Goal: Task Accomplishment & Management: Manage account settings

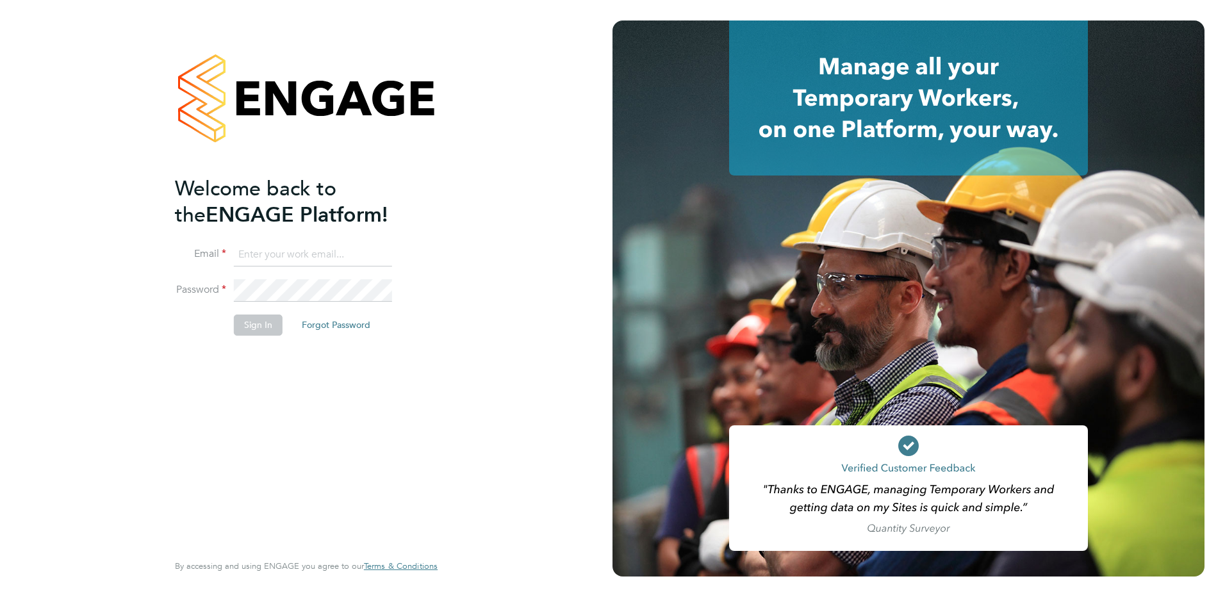
type input "adrian.morris@brightonandhovealbion.com"
click at [254, 329] on button "Sign In" at bounding box center [258, 325] width 49 height 21
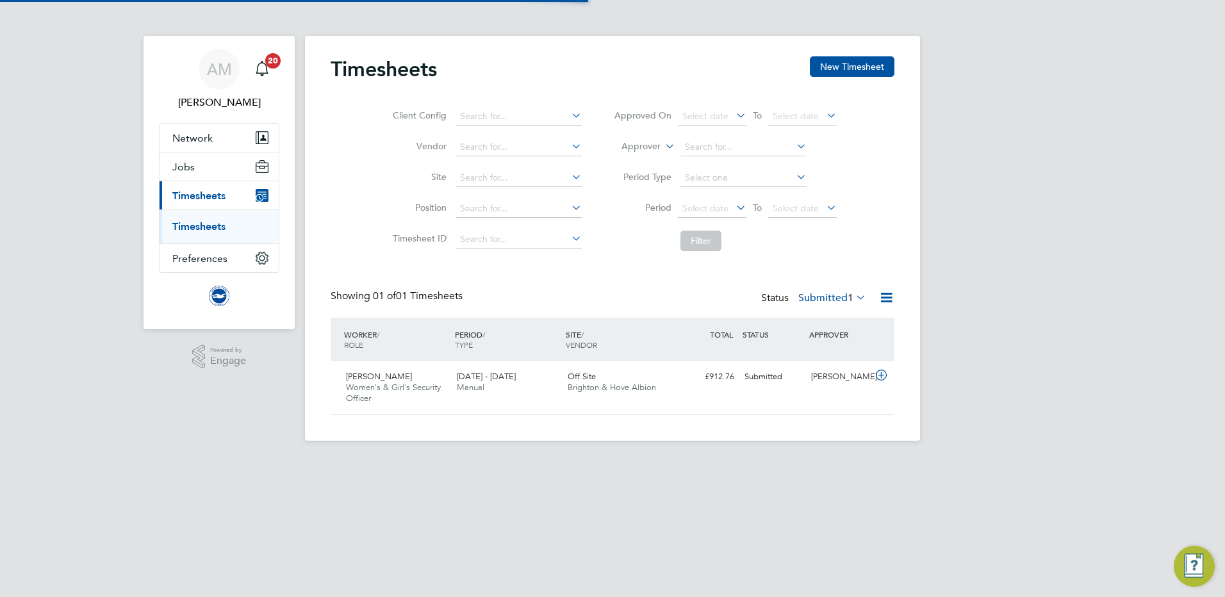
scroll to position [33, 111]
click at [384, 382] on div "Chelsea Wilson Women's & Girl's Security Officer 1 - 30 Sep 2025" at bounding box center [396, 387] width 111 height 43
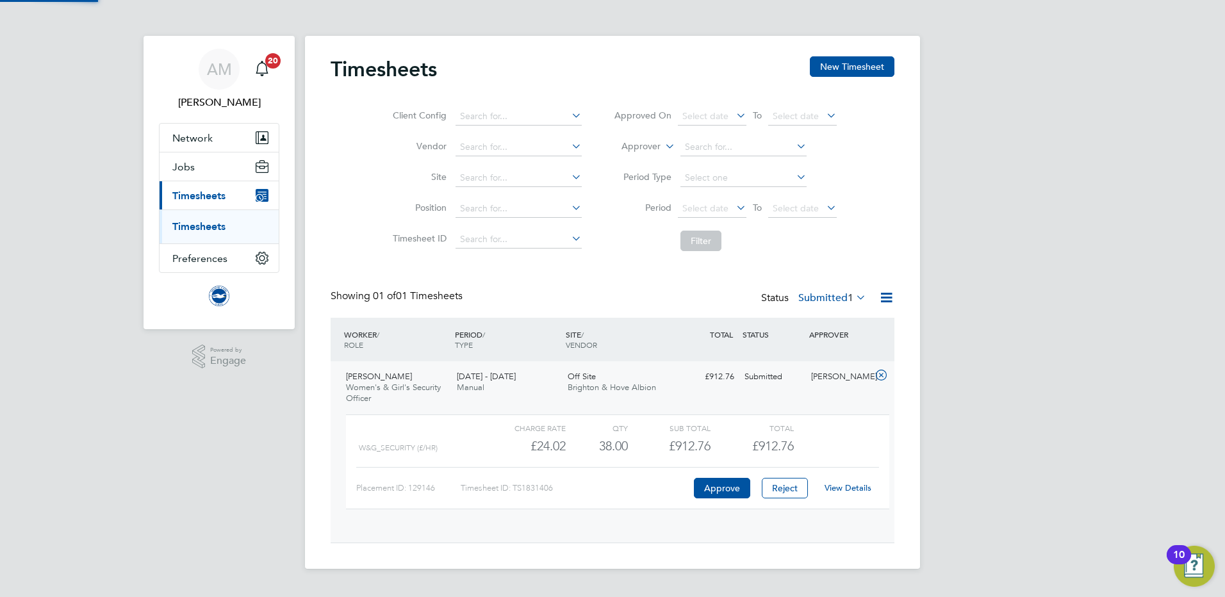
scroll to position [22, 125]
click at [831, 489] on link "View Details" at bounding box center [848, 487] width 47 height 11
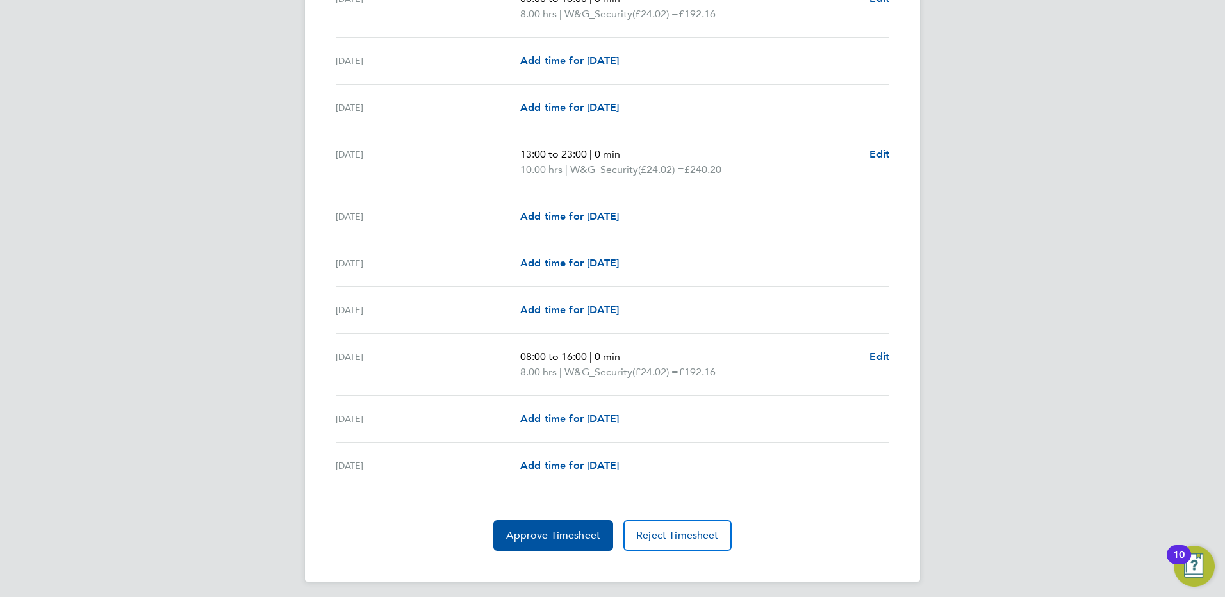
scroll to position [1415, 0]
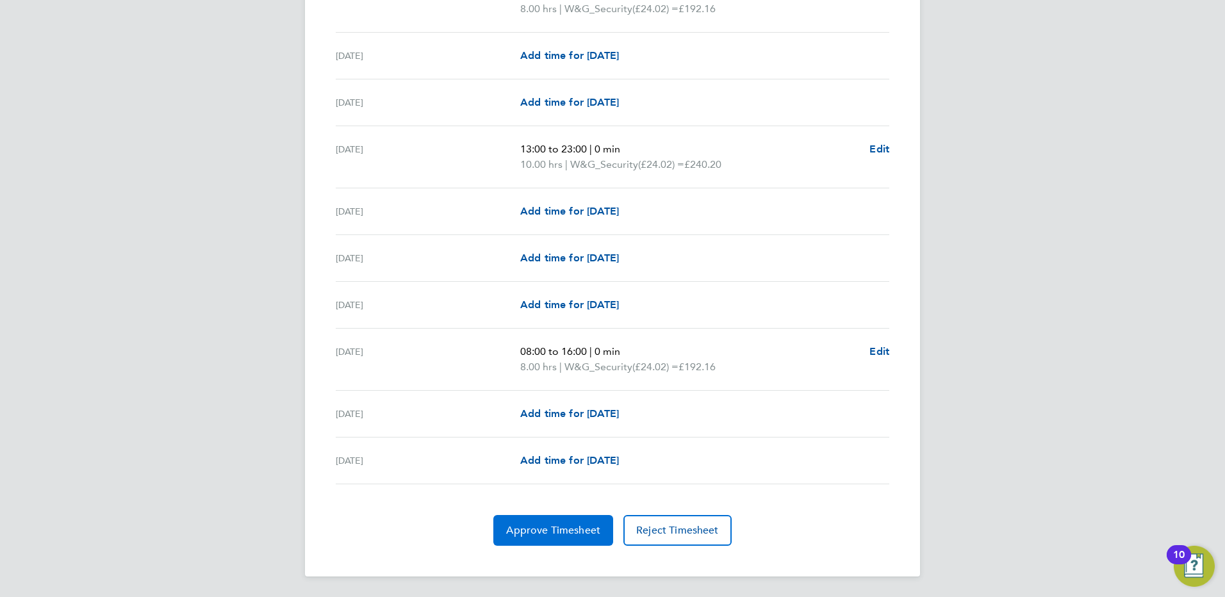
click at [568, 522] on button "Approve Timesheet" at bounding box center [553, 530] width 120 height 31
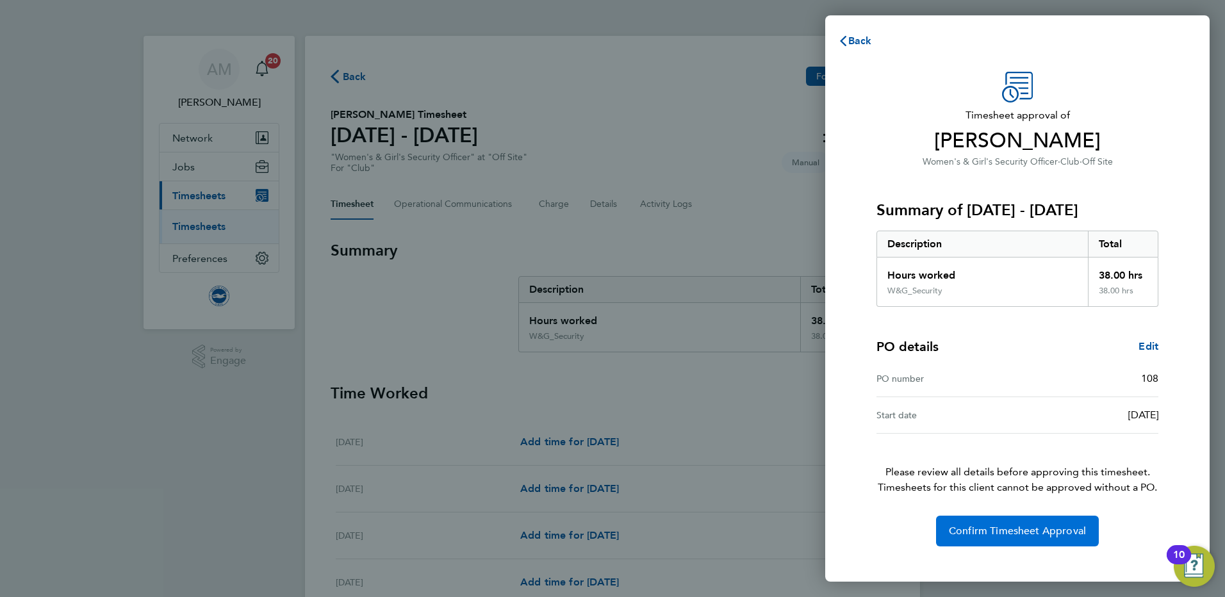
click at [1032, 529] on span "Confirm Timesheet Approval" at bounding box center [1017, 531] width 137 height 13
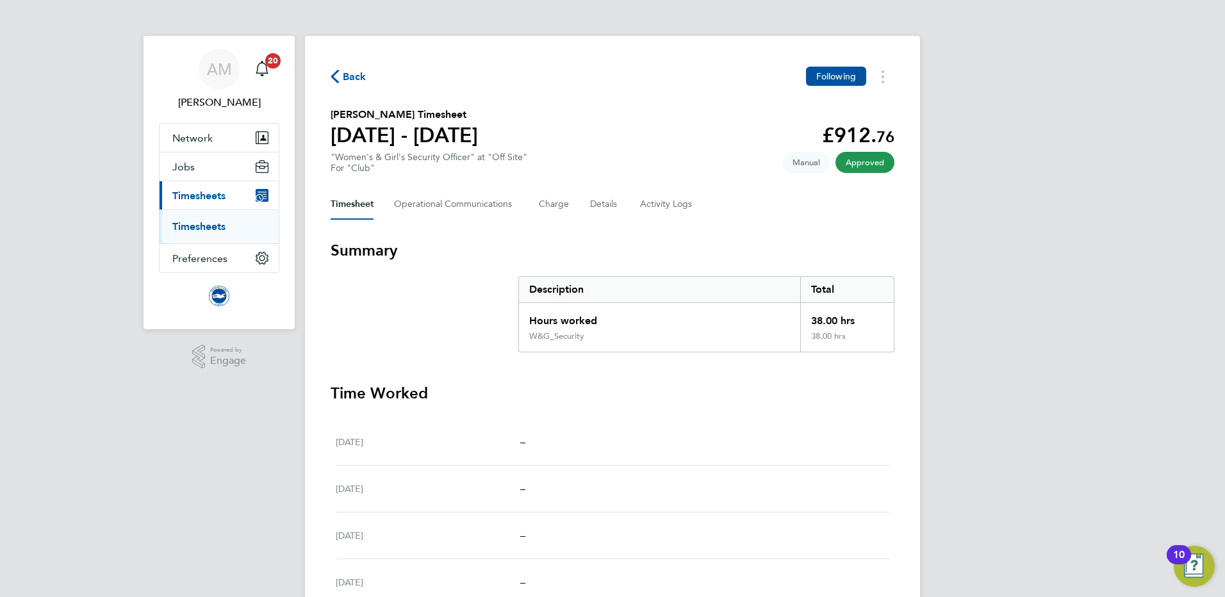
click at [357, 74] on span "Back" at bounding box center [355, 76] width 24 height 15
